Goal: Transaction & Acquisition: Purchase product/service

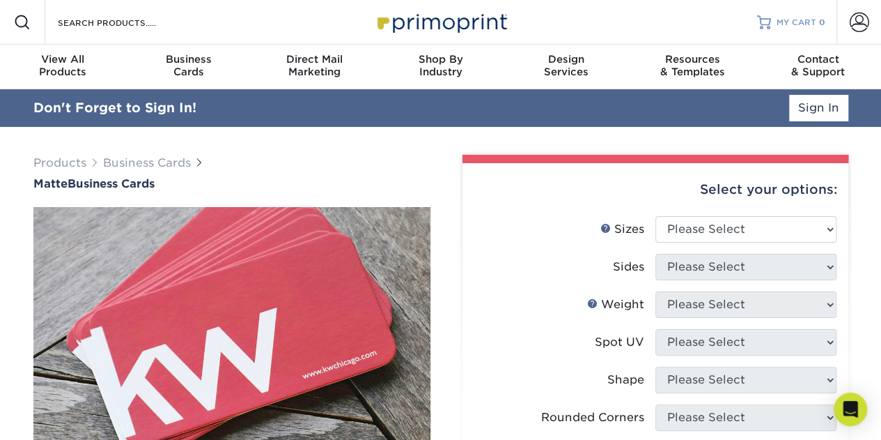
click at [794, 22] on span "MY CART" at bounding box center [797, 23] width 40 height 12
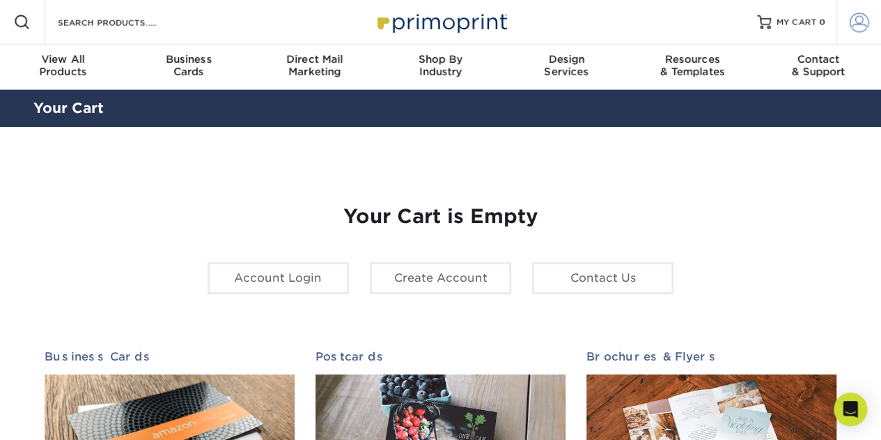
type input "[EMAIL_ADDRESS][DOMAIN_NAME]"
click at [841, 22] on link "Account" at bounding box center [859, 22] width 45 height 45
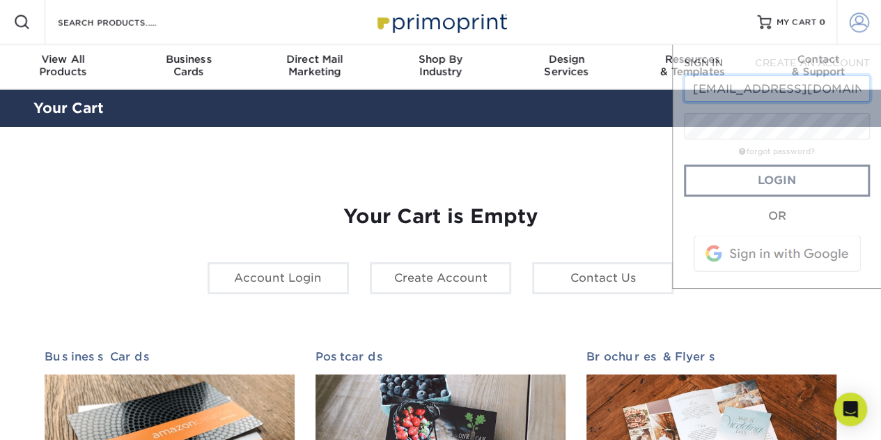
scroll to position [0, 54]
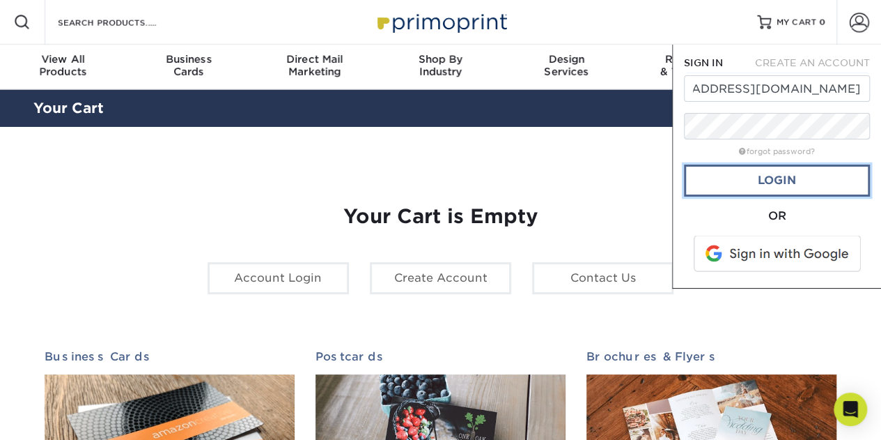
click at [778, 178] on link "Login" at bounding box center [777, 180] width 186 height 32
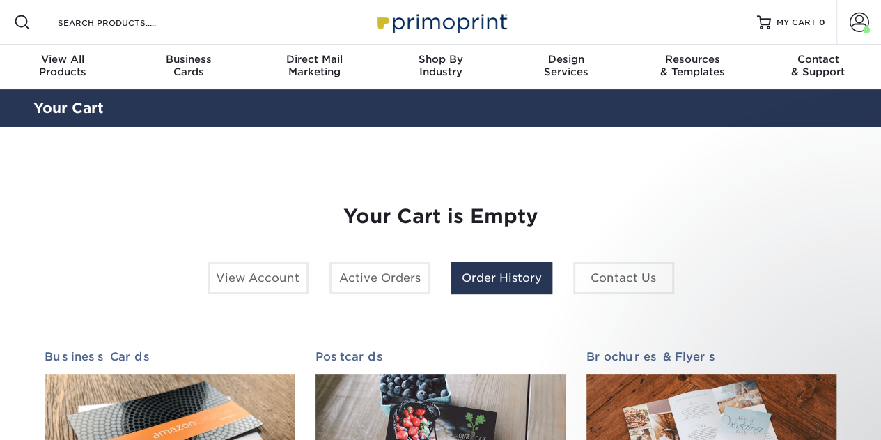
click at [513, 268] on link "Order History" at bounding box center [502, 278] width 101 height 32
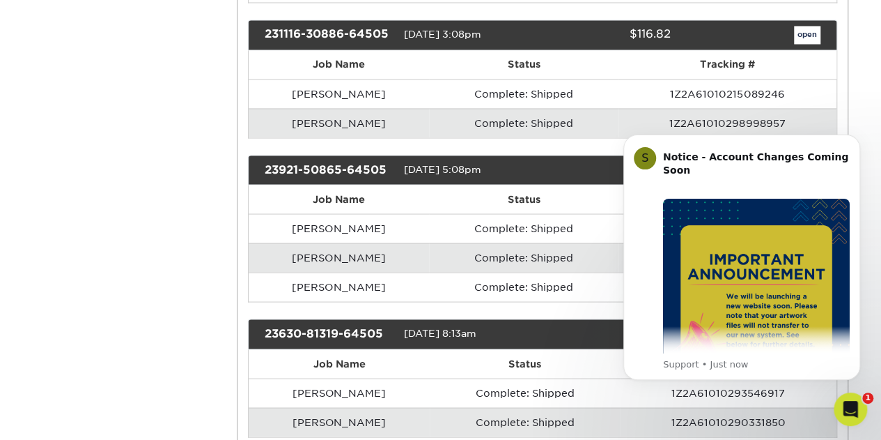
scroll to position [1254, 0]
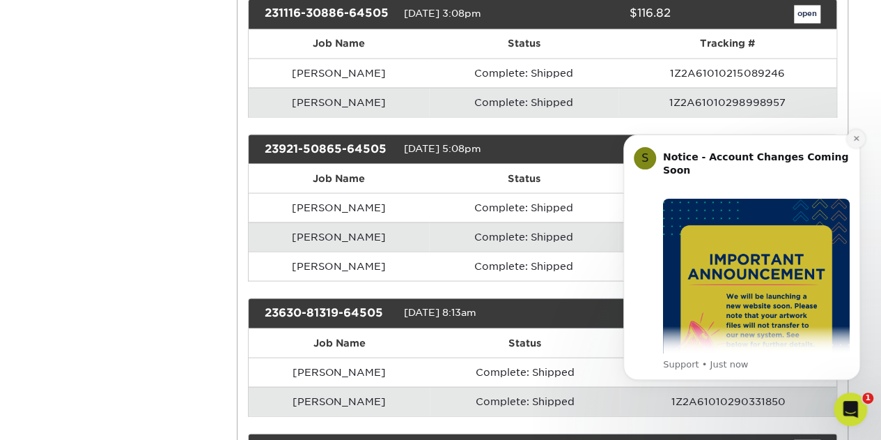
click at [854, 141] on icon "Dismiss notification" at bounding box center [857, 138] width 8 height 8
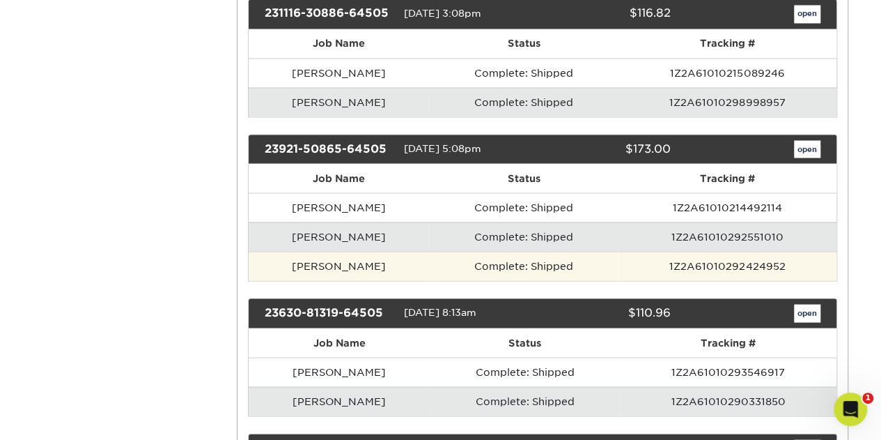
click at [368, 251] on td "Laurie" at bounding box center [339, 265] width 180 height 29
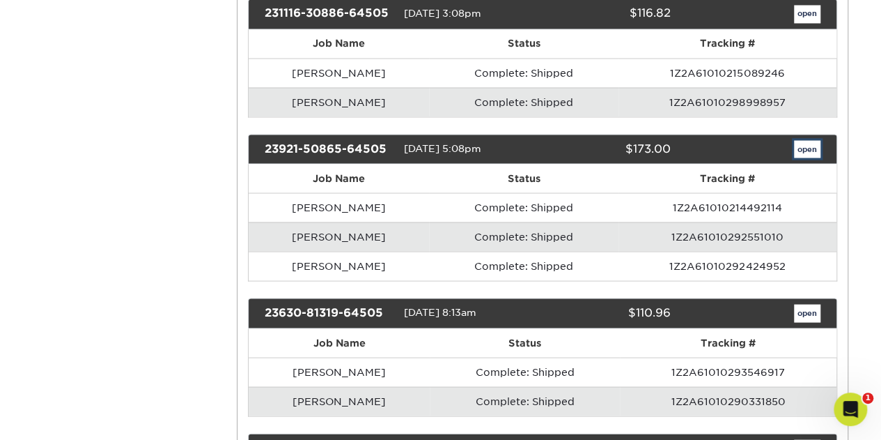
click at [810, 140] on link "open" at bounding box center [807, 149] width 26 height 18
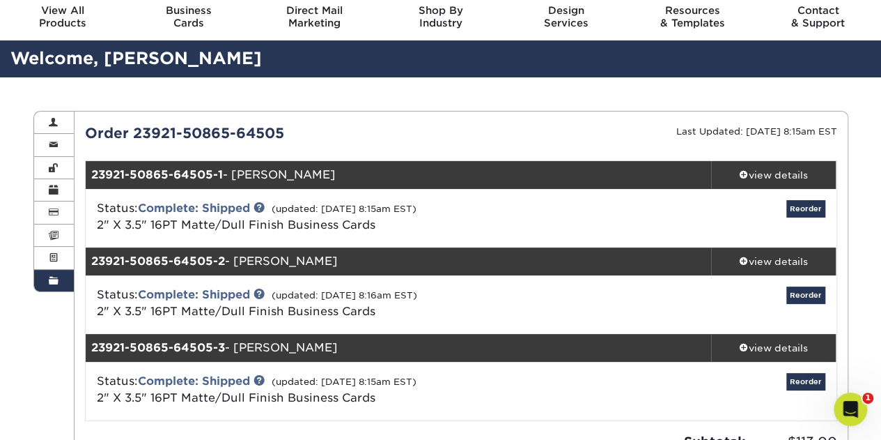
scroll to position [70, 0]
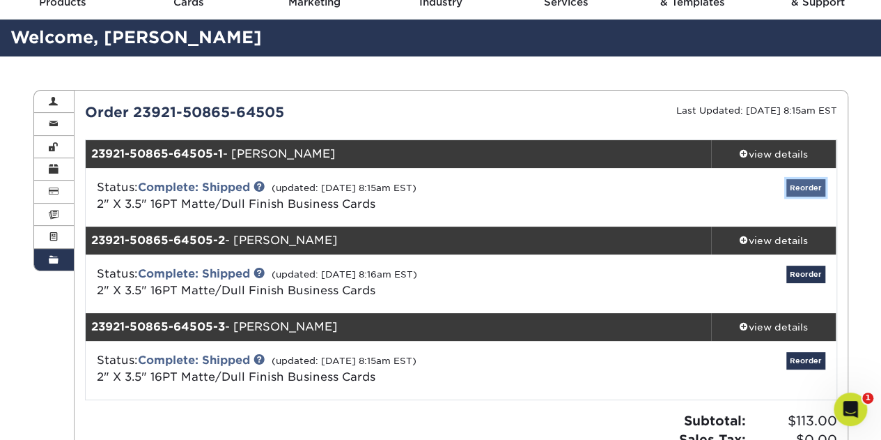
click at [803, 184] on link "Reorder" at bounding box center [806, 187] width 39 height 17
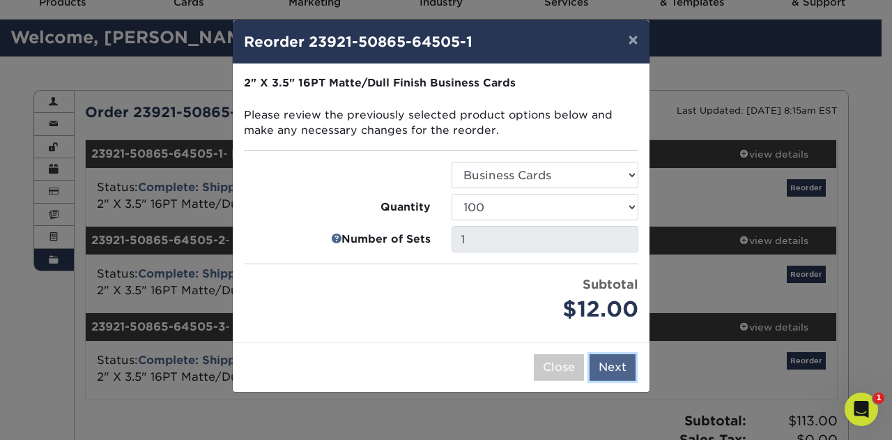
click at [614, 367] on button "Next" at bounding box center [613, 367] width 46 height 26
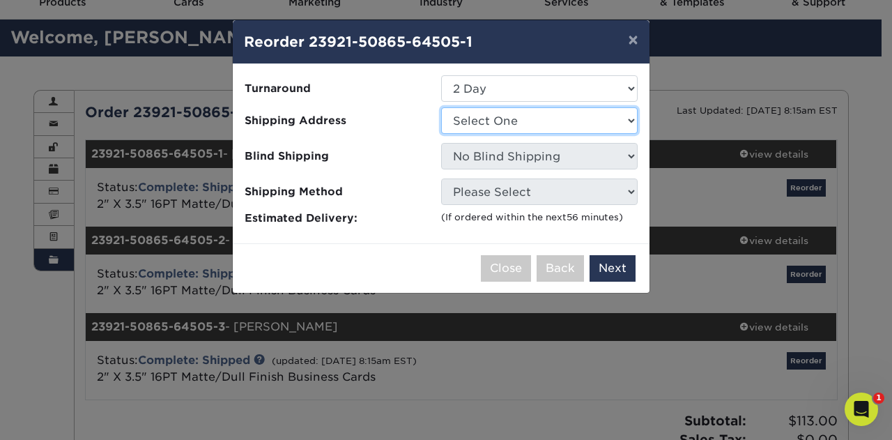
click at [532, 118] on select "Select One George Washington Hwy Heather Keene" at bounding box center [539, 120] width 197 height 26
select select "245772"
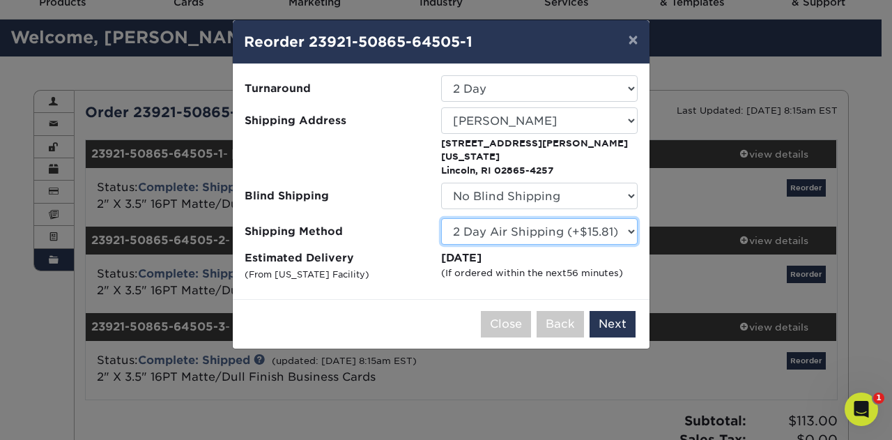
click at [532, 218] on select "Please Select Ground Shipping (+$7.84) 3 Day Shipping Service (+$15.33) 2 Day A…" at bounding box center [539, 231] width 197 height 26
select select "03"
click at [441, 218] on select "Please Select Ground Shipping (+$7.84) 3 Day Shipping Service (+$15.33) 2 Day A…" at bounding box center [539, 231] width 197 height 26
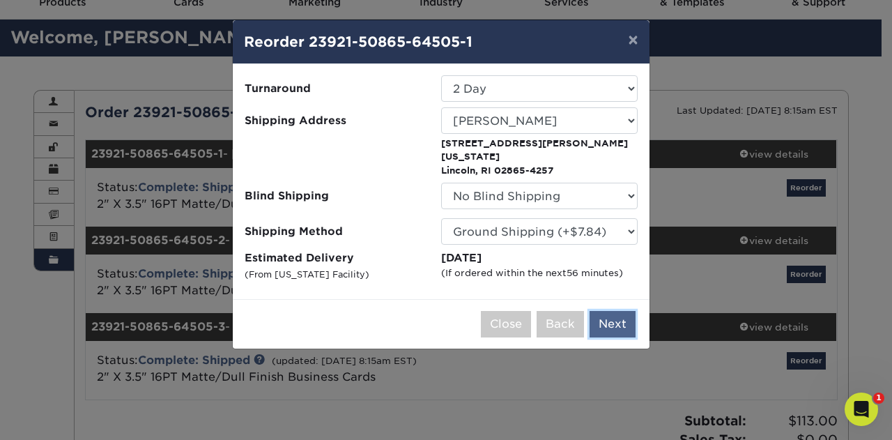
click at [612, 318] on button "Next" at bounding box center [613, 324] width 46 height 26
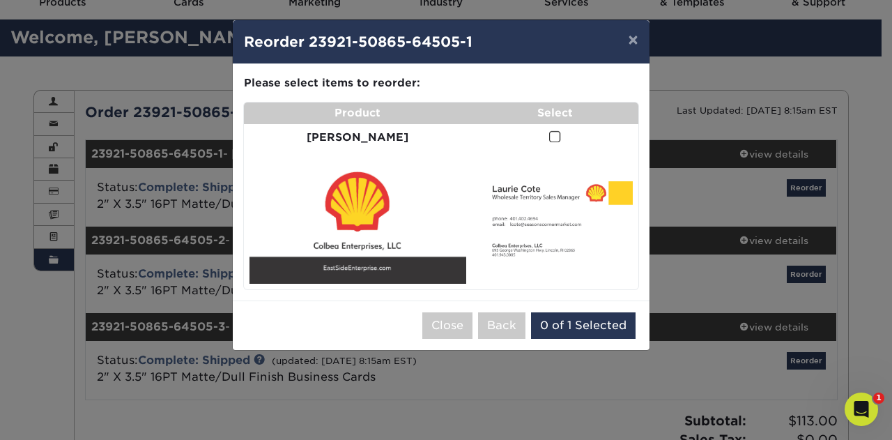
click at [549, 135] on span at bounding box center [555, 136] width 12 height 13
click at [0, 0] on input "checkbox" at bounding box center [0, 0] width 0 height 0
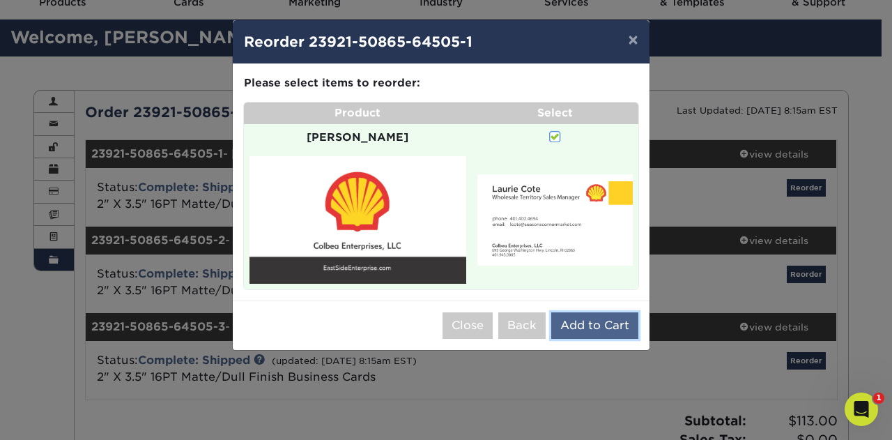
click at [587, 312] on button "Add to Cart" at bounding box center [594, 325] width 87 height 26
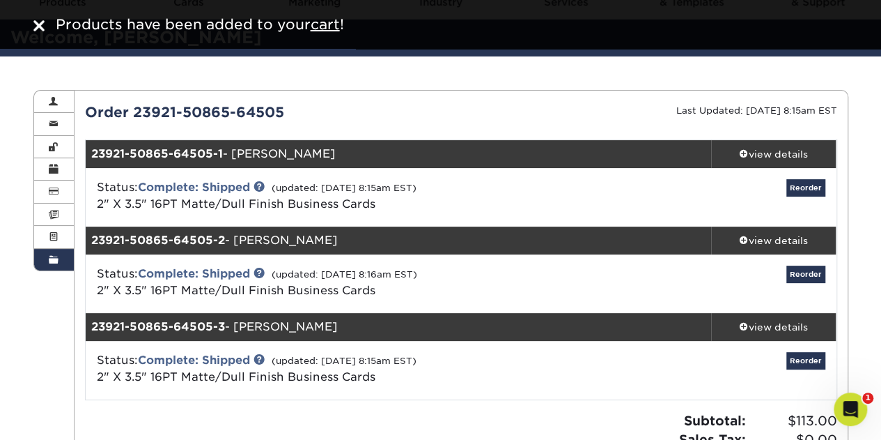
click at [36, 26] on img at bounding box center [38, 25] width 11 height 11
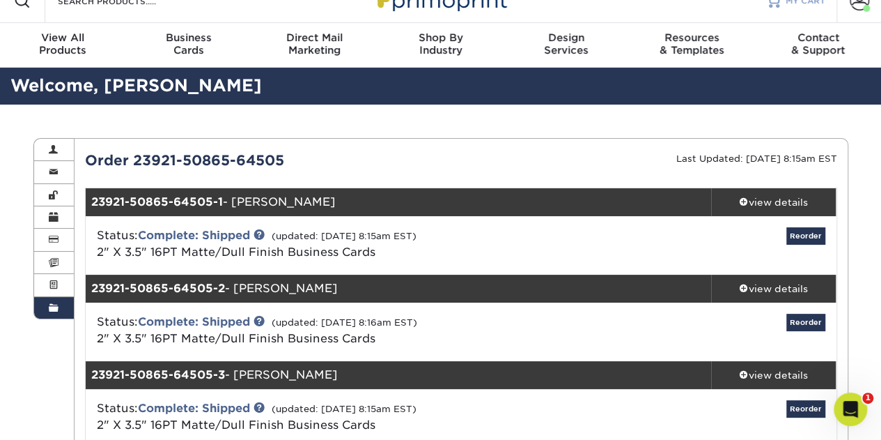
scroll to position [0, 0]
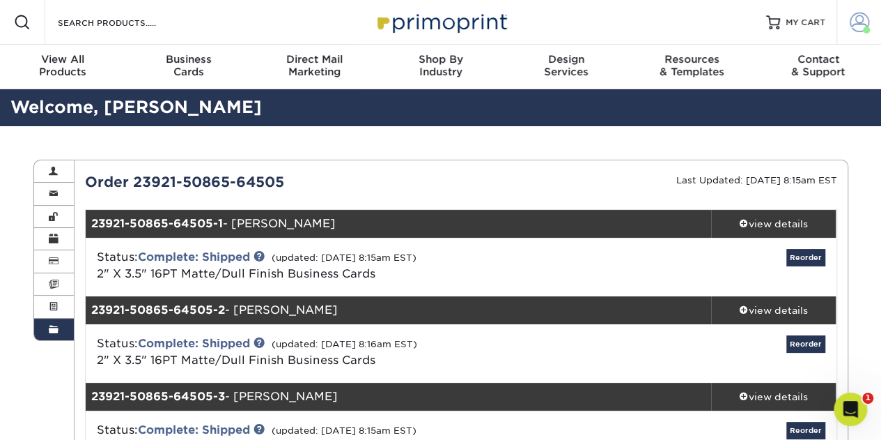
click at [856, 19] on span at bounding box center [860, 23] width 20 height 20
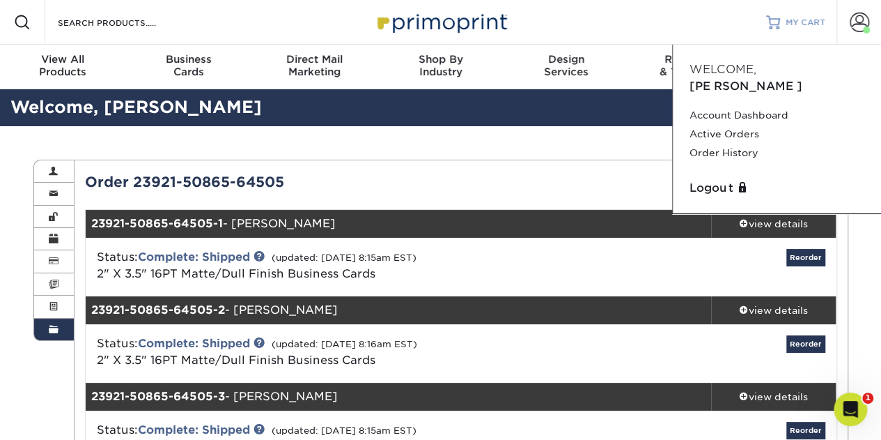
click at [817, 22] on span "MY CART" at bounding box center [806, 23] width 40 height 12
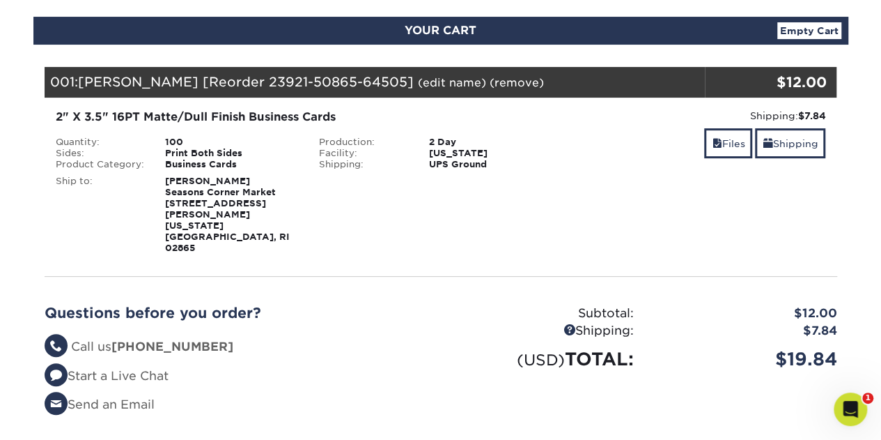
scroll to position [139, 0]
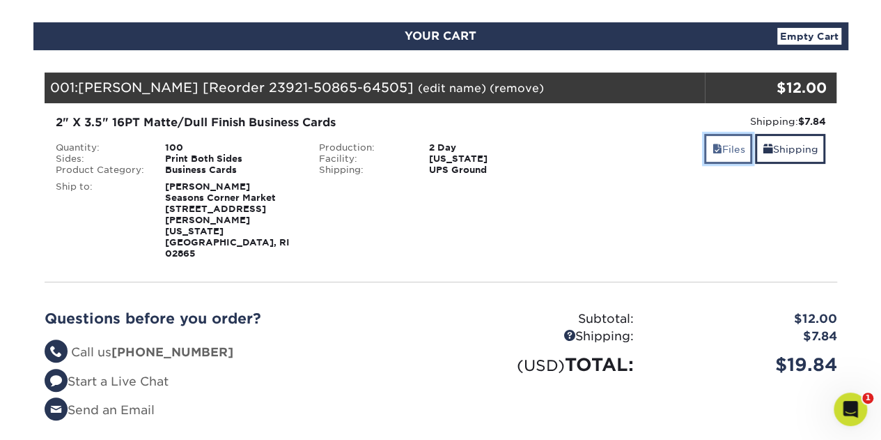
click at [723, 150] on link "Files" at bounding box center [728, 149] width 48 height 30
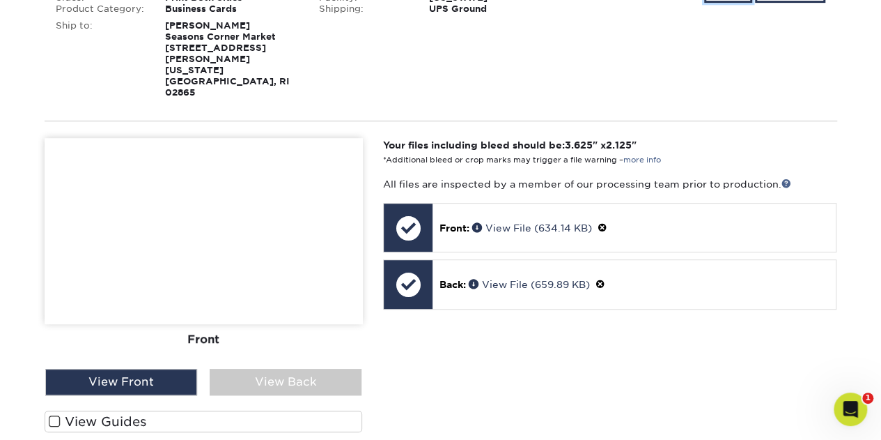
scroll to position [279, 0]
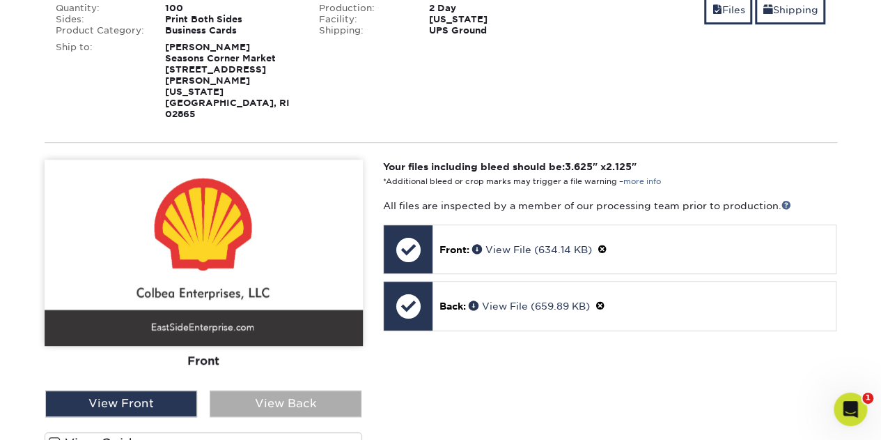
click at [270, 390] on div "View Back" at bounding box center [286, 403] width 152 height 26
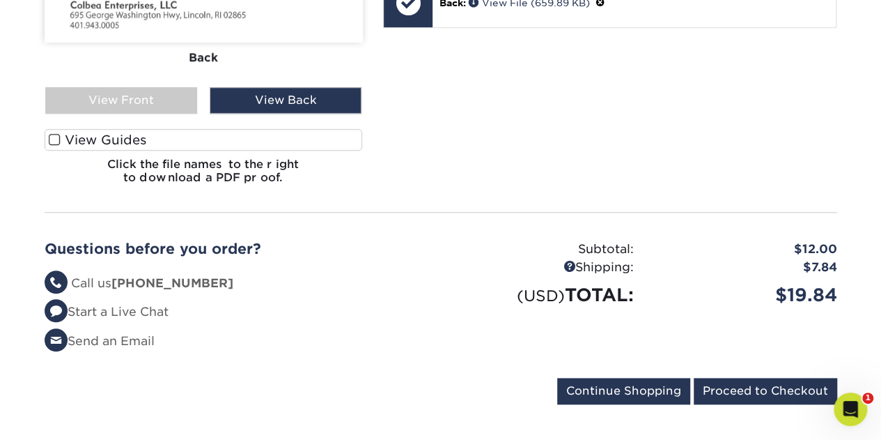
scroll to position [766, 0]
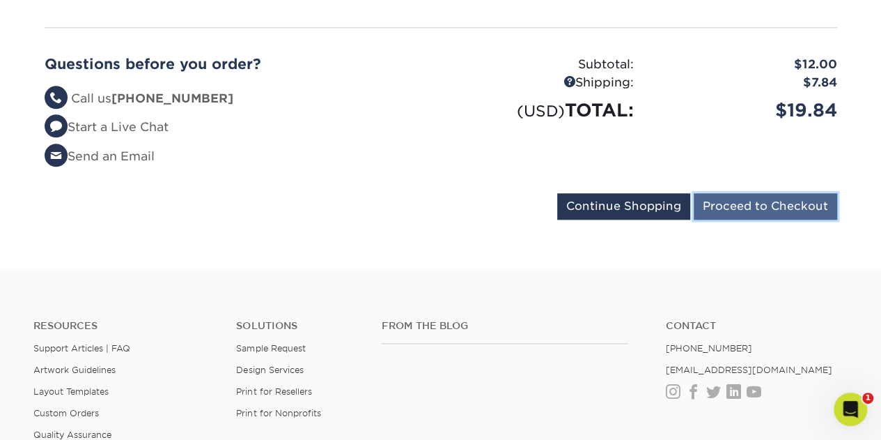
drag, startPoint x: 753, startPoint y: 183, endPoint x: 762, endPoint y: 194, distance: 14.3
click at [753, 193] on input "Proceed to Checkout" at bounding box center [766, 206] width 144 height 26
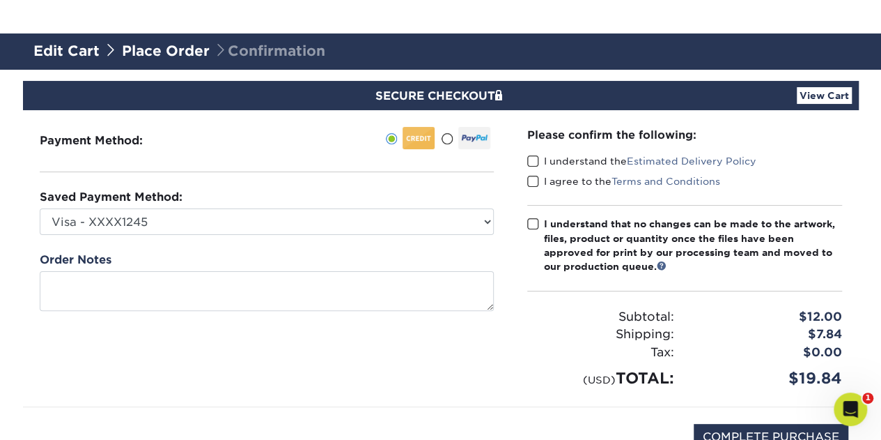
scroll to position [139, 0]
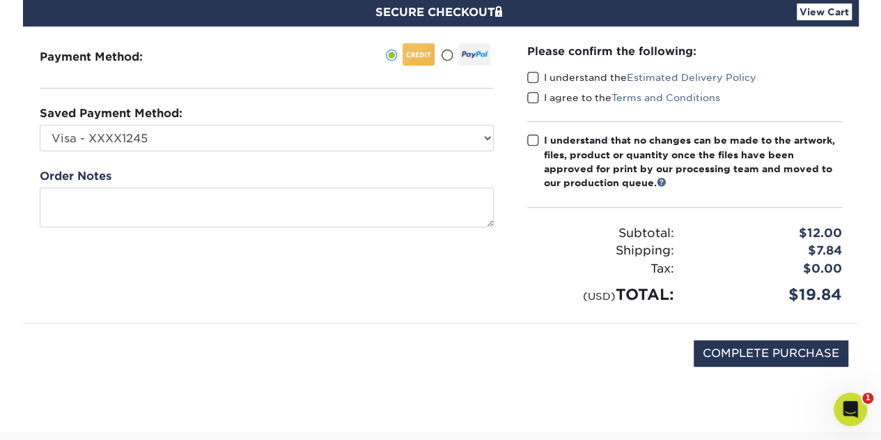
click at [532, 79] on span at bounding box center [533, 77] width 12 height 13
click at [0, 0] on input "I understand the Estimated Delivery Policy" at bounding box center [0, 0] width 0 height 0
click at [533, 104] on div "I agree to the Terms and Conditions" at bounding box center [684, 101] width 315 height 20
click at [534, 139] on span at bounding box center [533, 140] width 12 height 13
click at [0, 0] on input "I understand that no changes can be made to the artwork, files, product or quan…" at bounding box center [0, 0] width 0 height 0
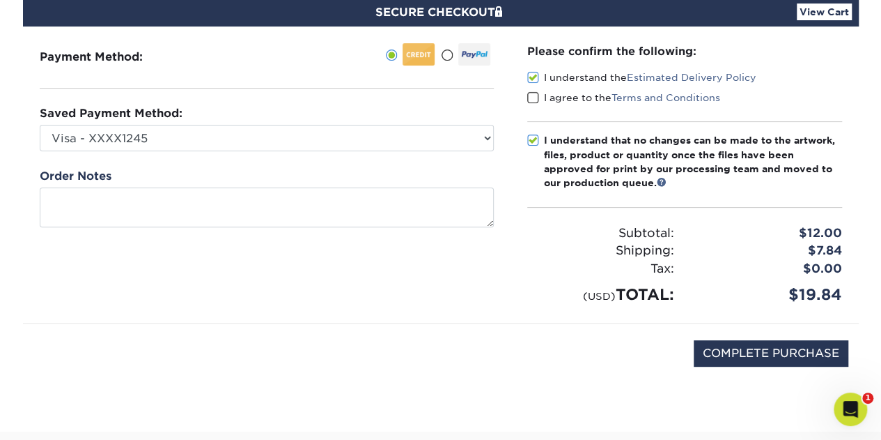
click at [538, 94] on span at bounding box center [533, 97] width 12 height 13
click at [0, 0] on input "I agree to the Terms and Conditions" at bounding box center [0, 0] width 0 height 0
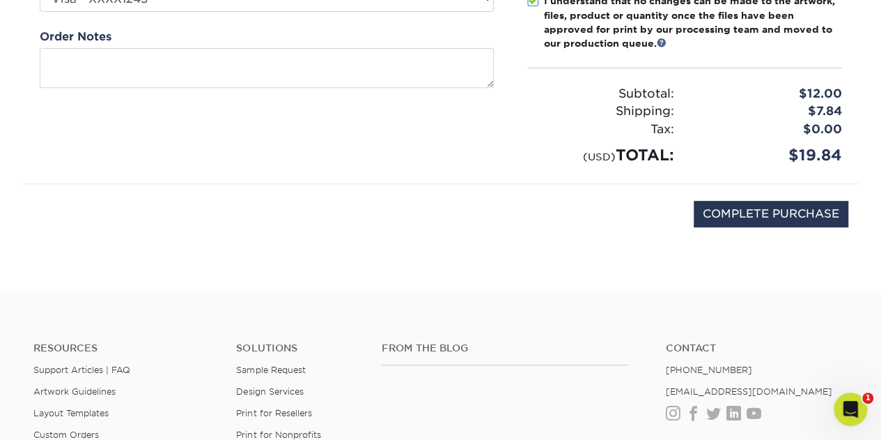
scroll to position [418, 0]
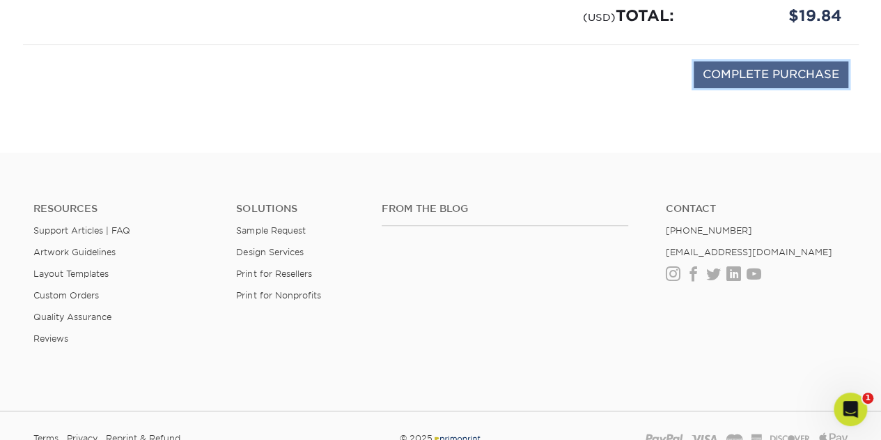
click at [743, 76] on input "COMPLETE PURCHASE" at bounding box center [771, 74] width 155 height 26
type input "PROCESSING, PLEASE WAIT..."
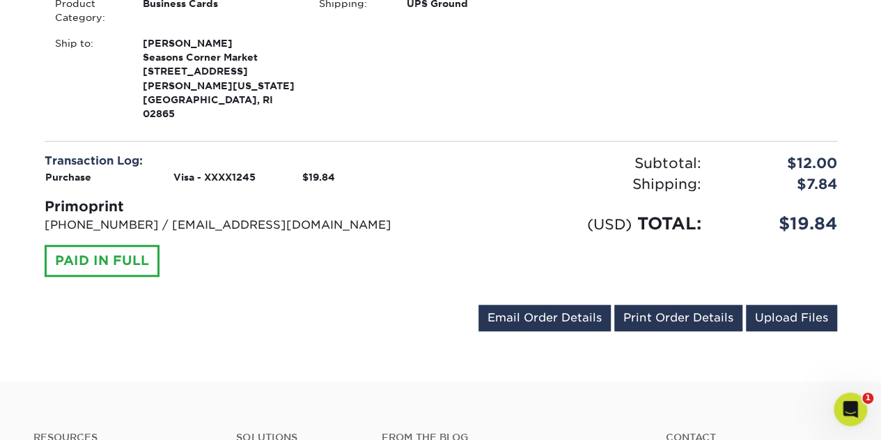
scroll to position [488, 0]
